Goal: Task Accomplishment & Management: Manage account settings

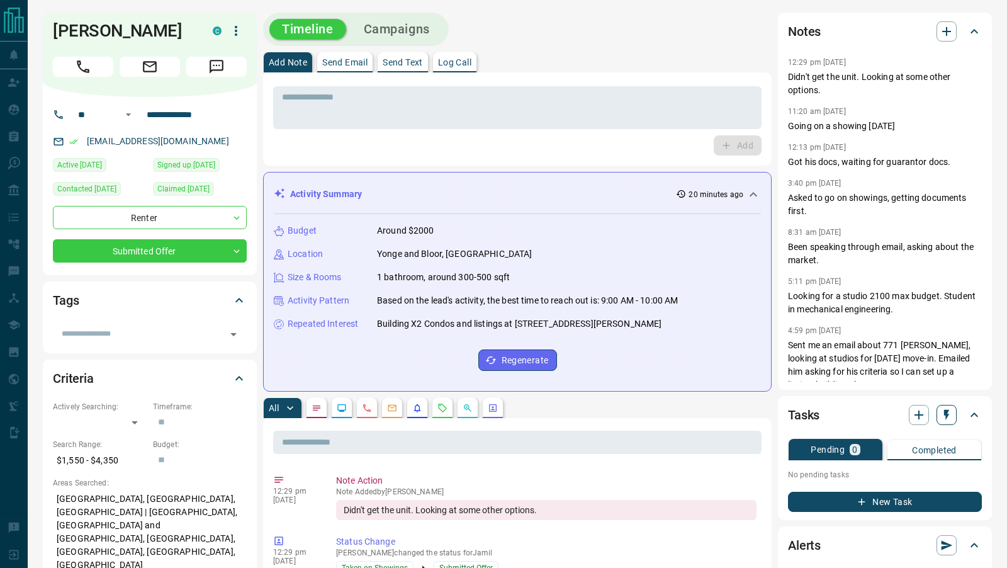
click at [947, 416] on icon "button" at bounding box center [946, 415] width 5 height 11
click at [901, 458] on li "3 Day Follow-Up" at bounding box center [916, 458] width 86 height 19
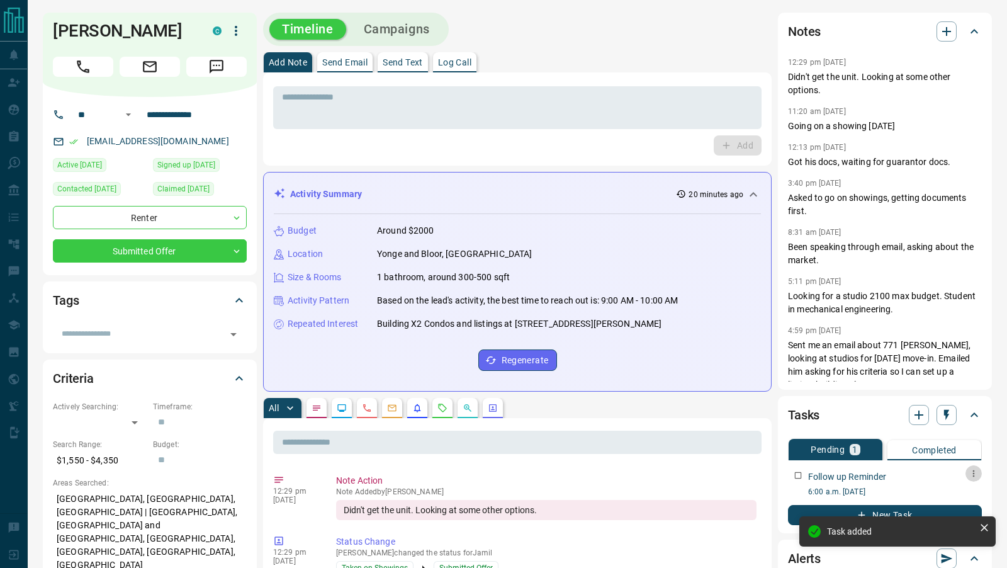
click at [972, 475] on icon "button" at bounding box center [974, 473] width 10 height 10
click at [942, 501] on icon at bounding box center [941, 496] width 9 height 9
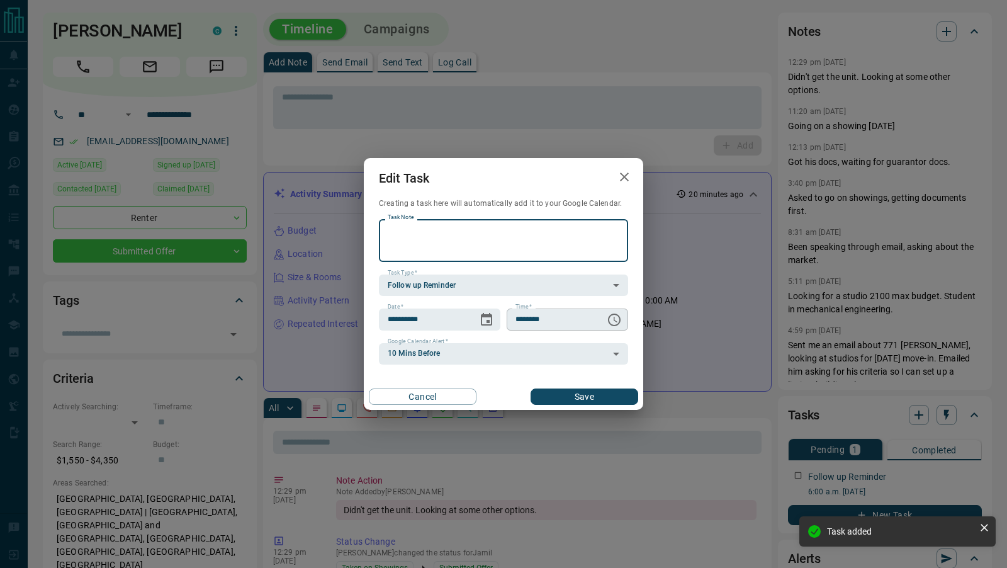
click at [613, 320] on icon "Choose time, selected time is 6:00 AM" at bounding box center [614, 319] width 15 height 15
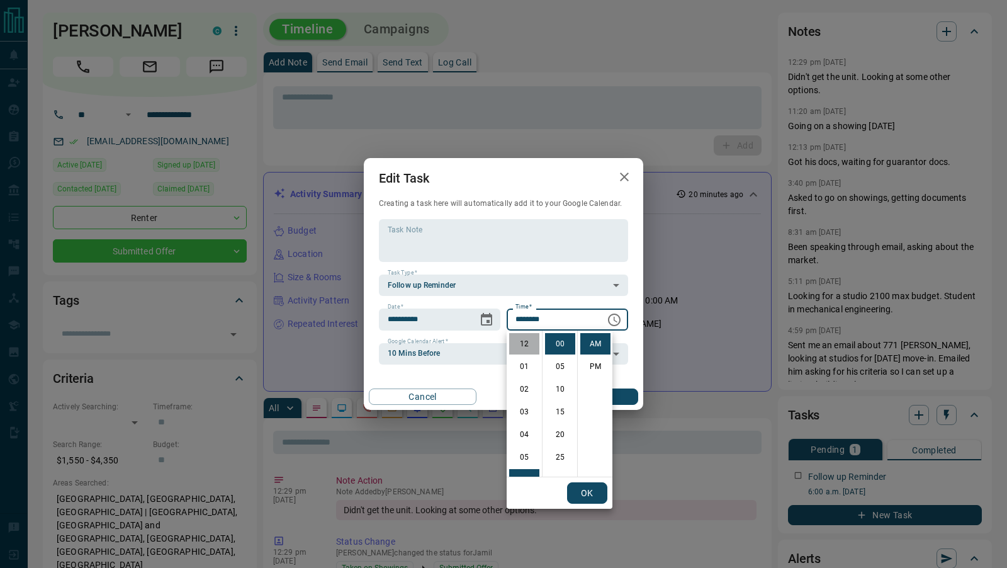
click at [528, 349] on li "12" at bounding box center [524, 343] width 30 height 21
click at [595, 366] on li "PM" at bounding box center [596, 366] width 30 height 21
type input "********"
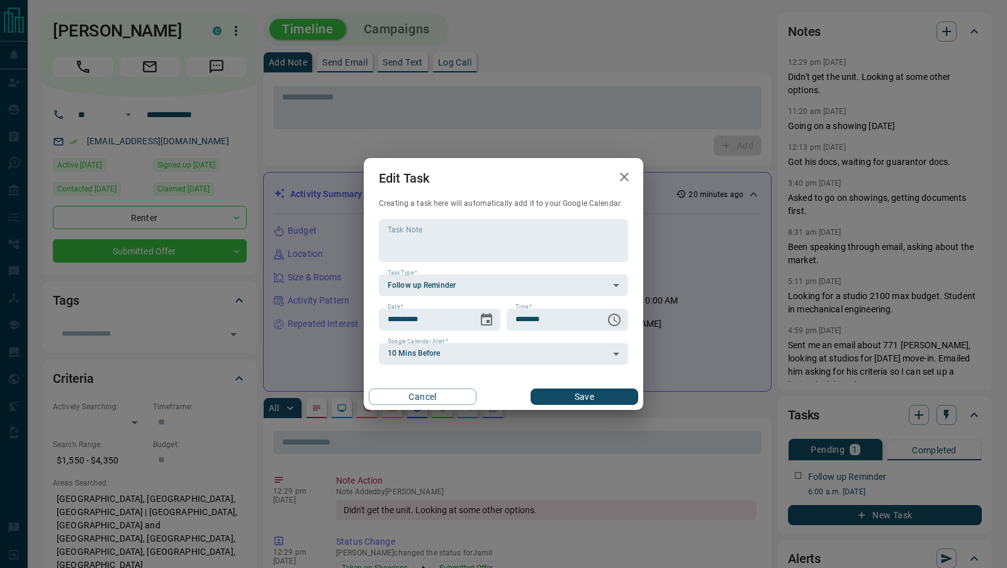
scroll to position [19, 0]
click at [590, 390] on button "Save" at bounding box center [585, 396] width 108 height 16
